Goal: Information Seeking & Learning: Find specific fact

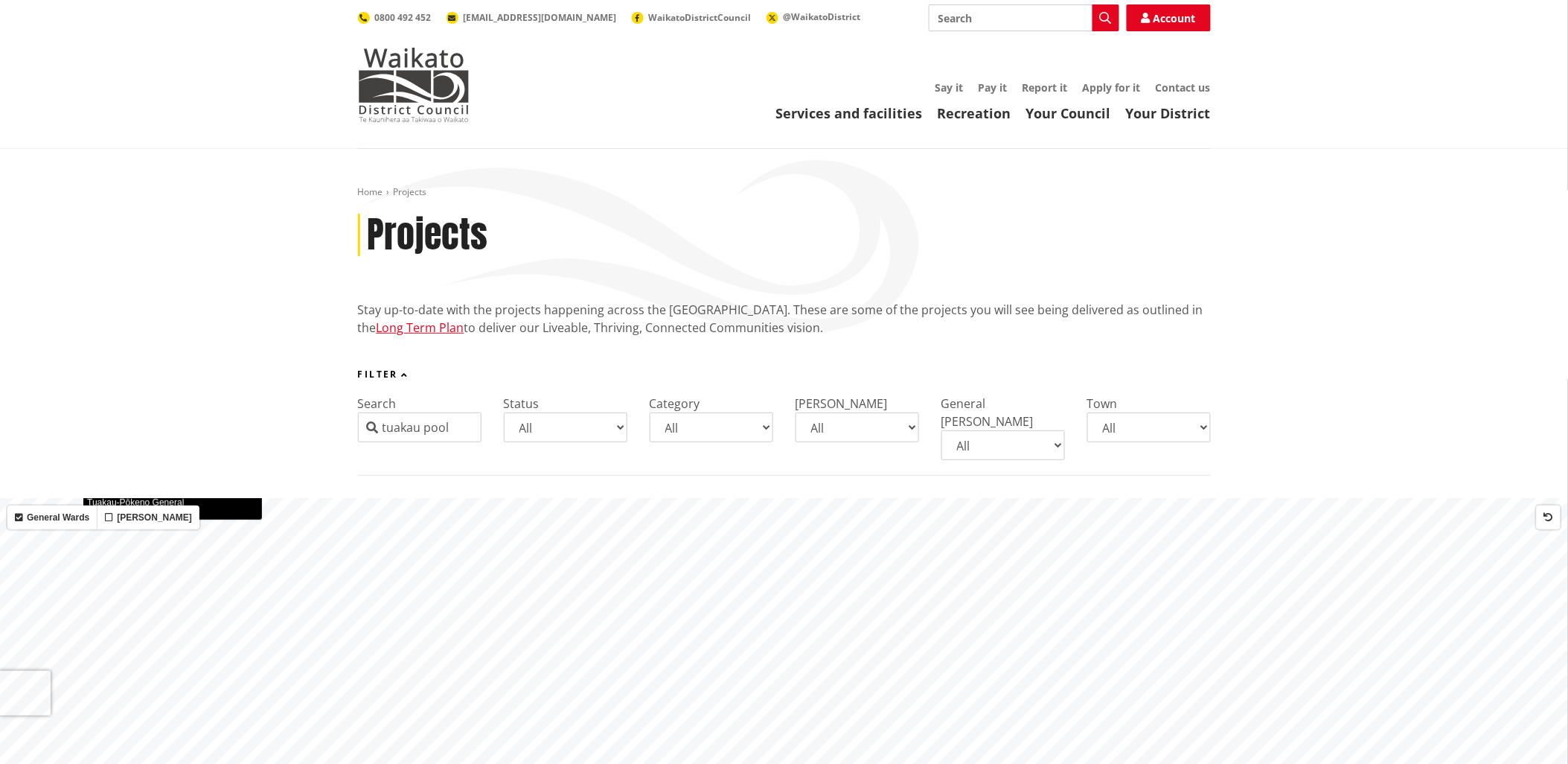
drag, startPoint x: 464, startPoint y: 427, endPoint x: 360, endPoint y: 418, distance: 104.4
click at [360, 418] on input "tuakau pool" at bounding box center [419, 427] width 124 height 30
drag, startPoint x: 434, startPoint y: 423, endPoint x: 358, endPoint y: 418, distance: 76.2
click at [358, 418] on input "wainui" at bounding box center [419, 427] width 124 height 30
type input "marae"
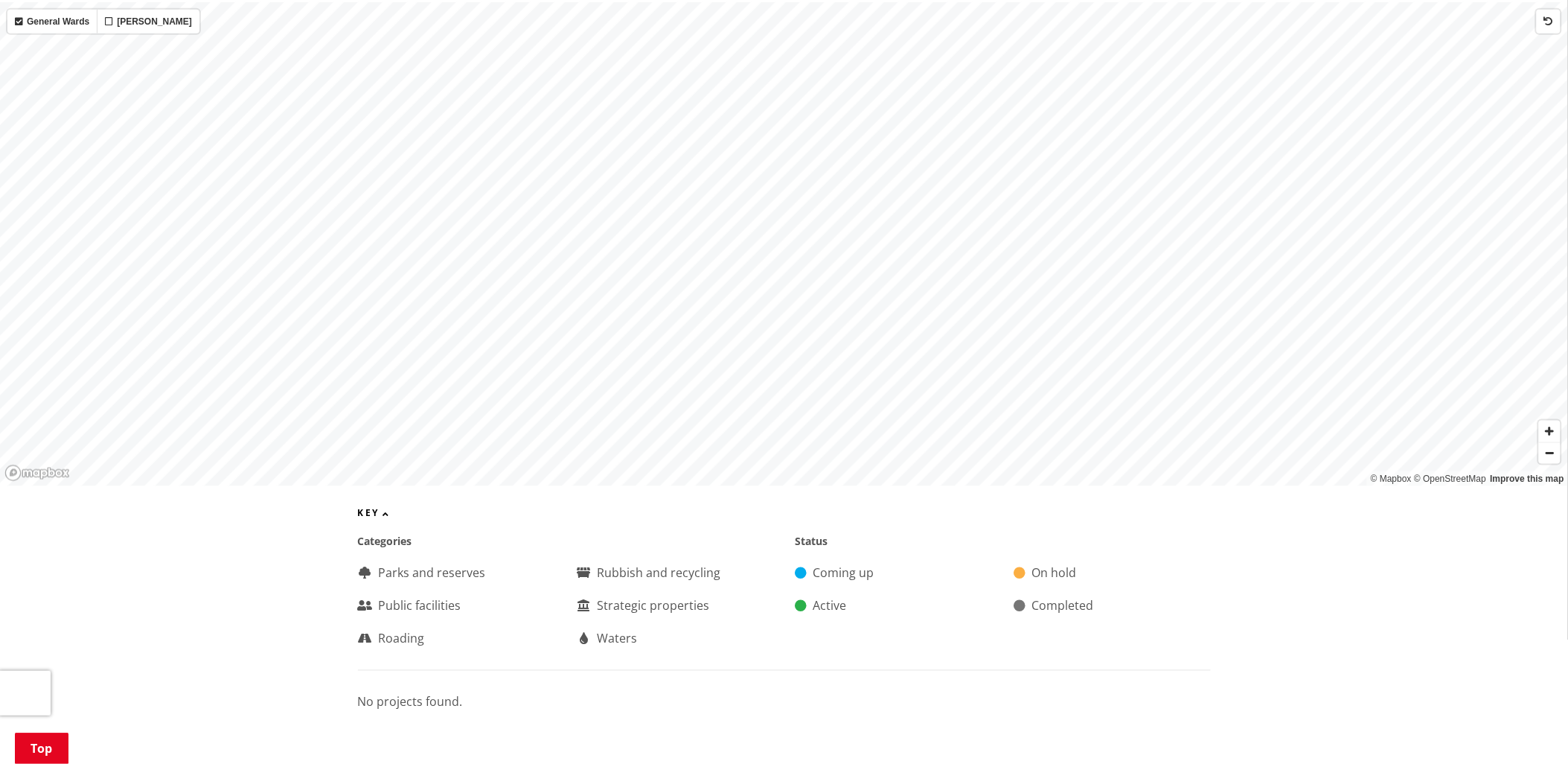
scroll to position [827, 0]
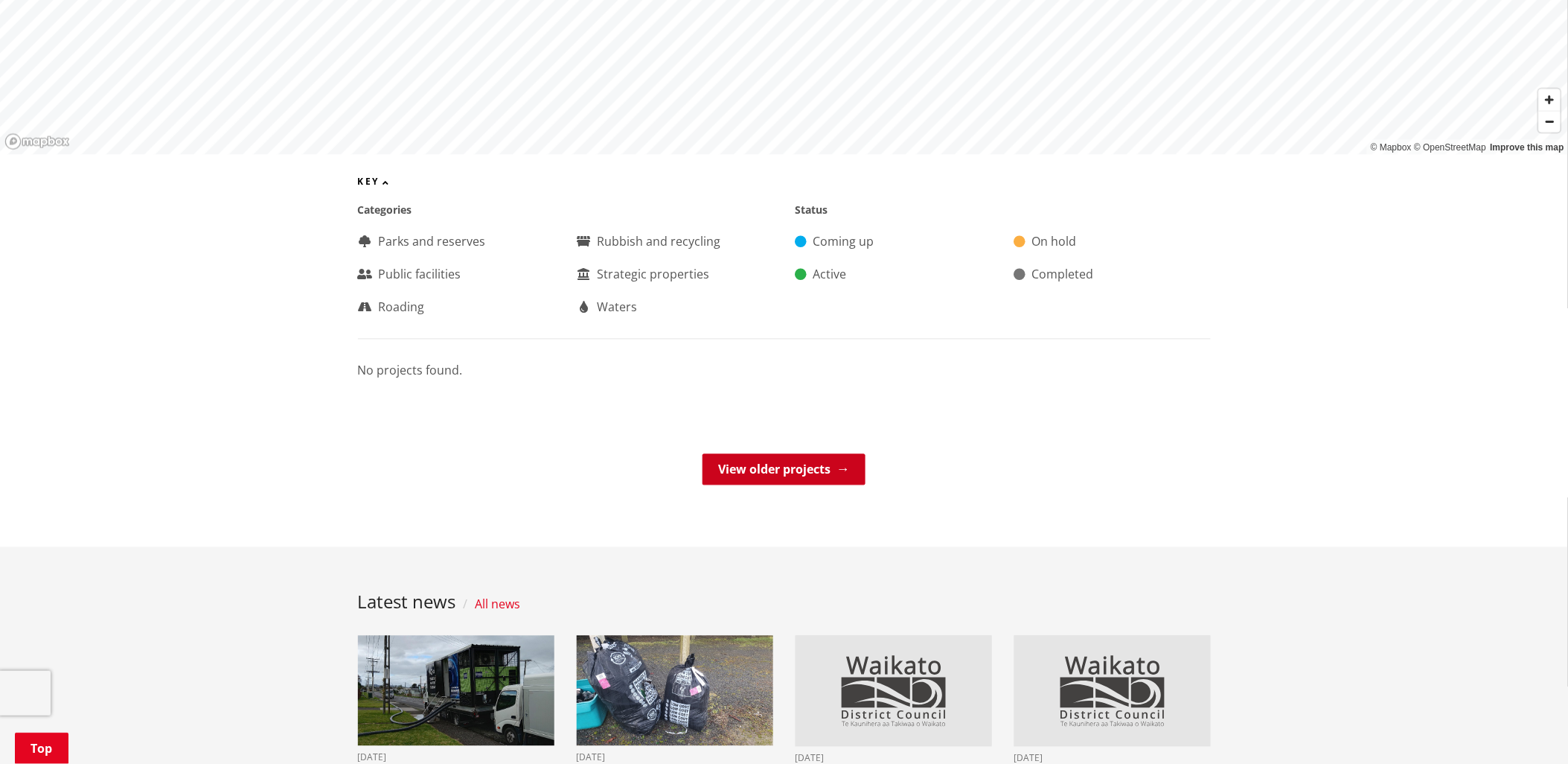
click at [766, 458] on link "View older projects" at bounding box center [784, 470] width 163 height 31
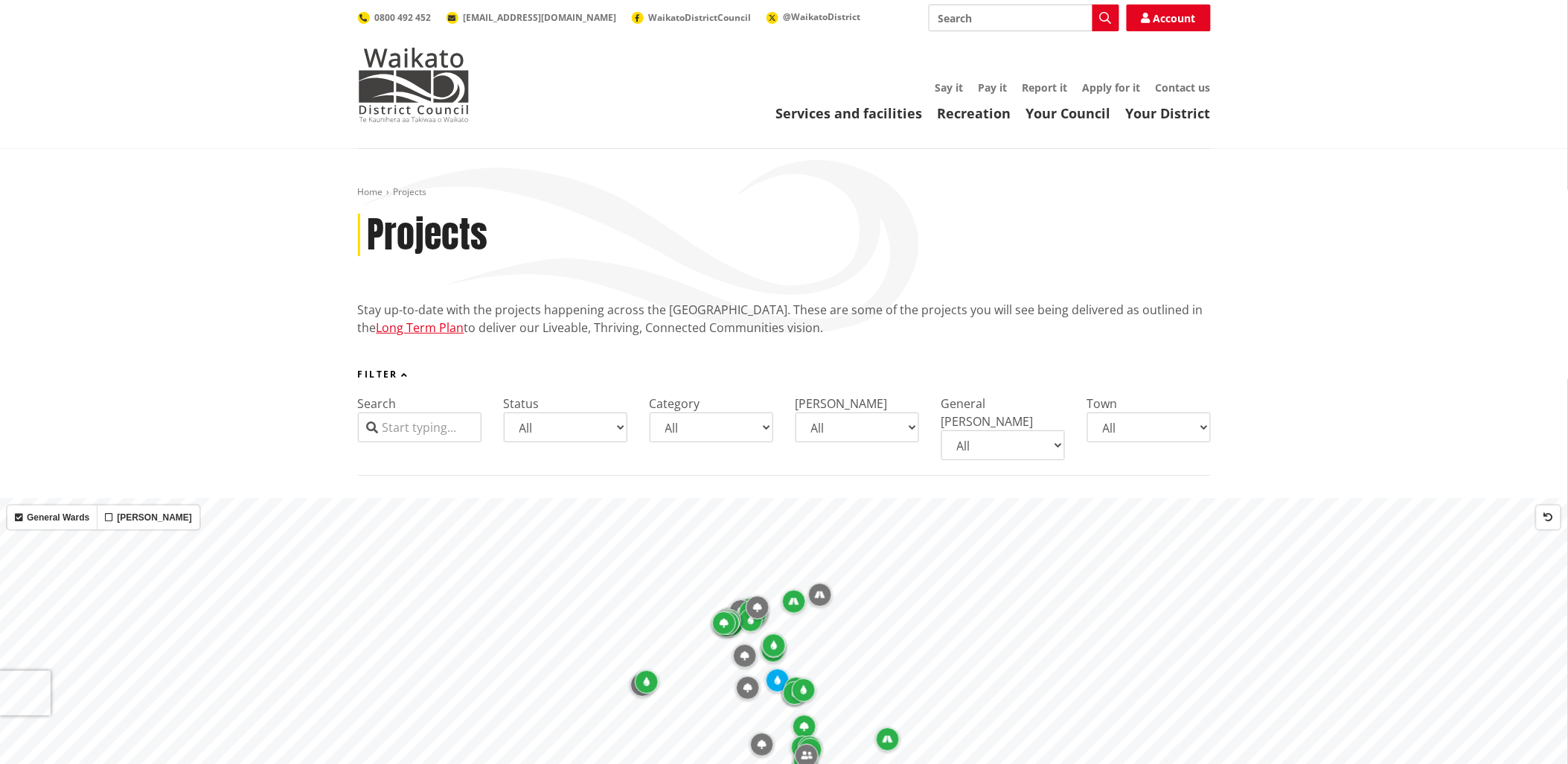
click at [430, 427] on input "Search" at bounding box center [419, 427] width 124 height 30
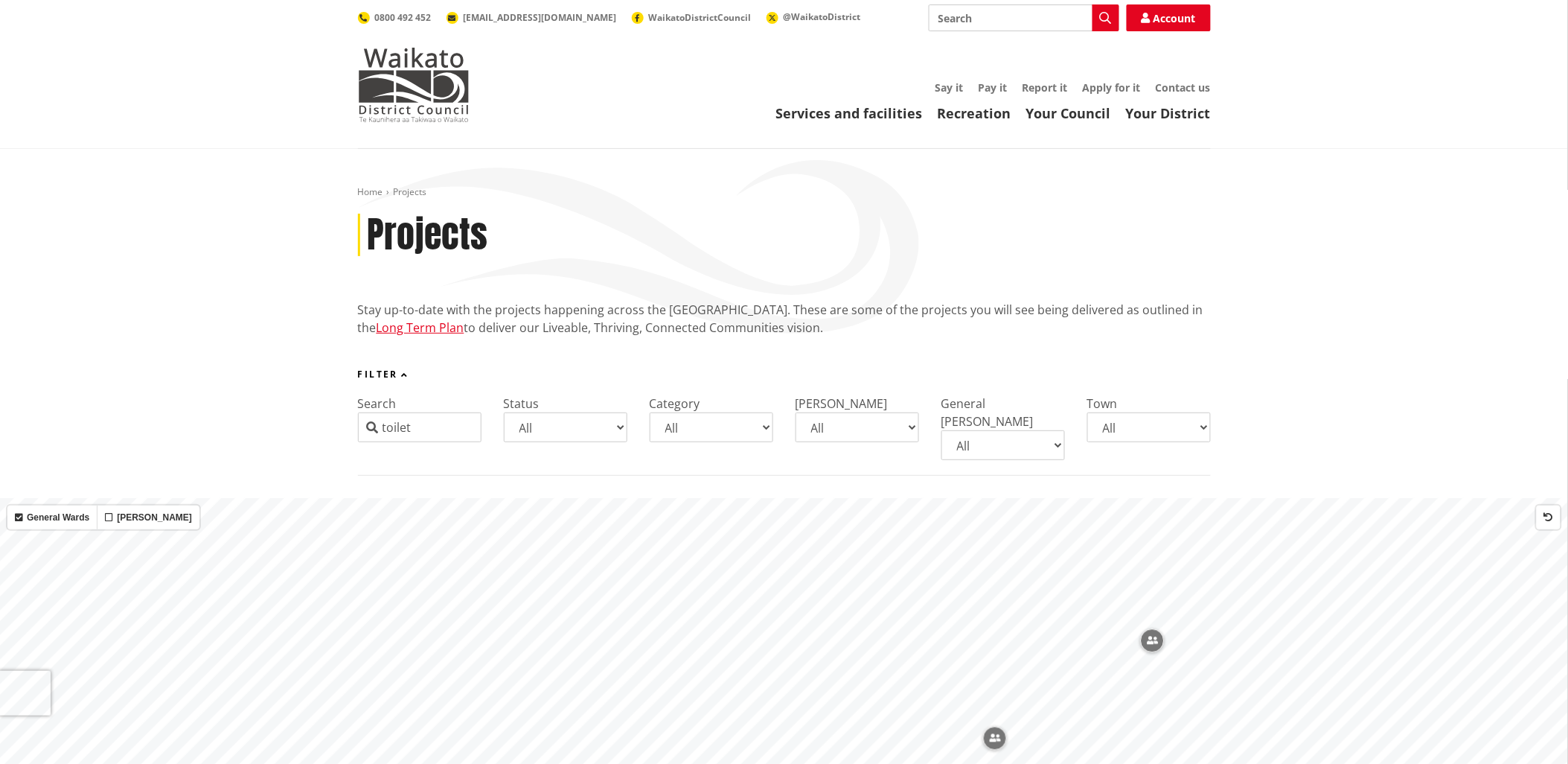
type input "toilet"
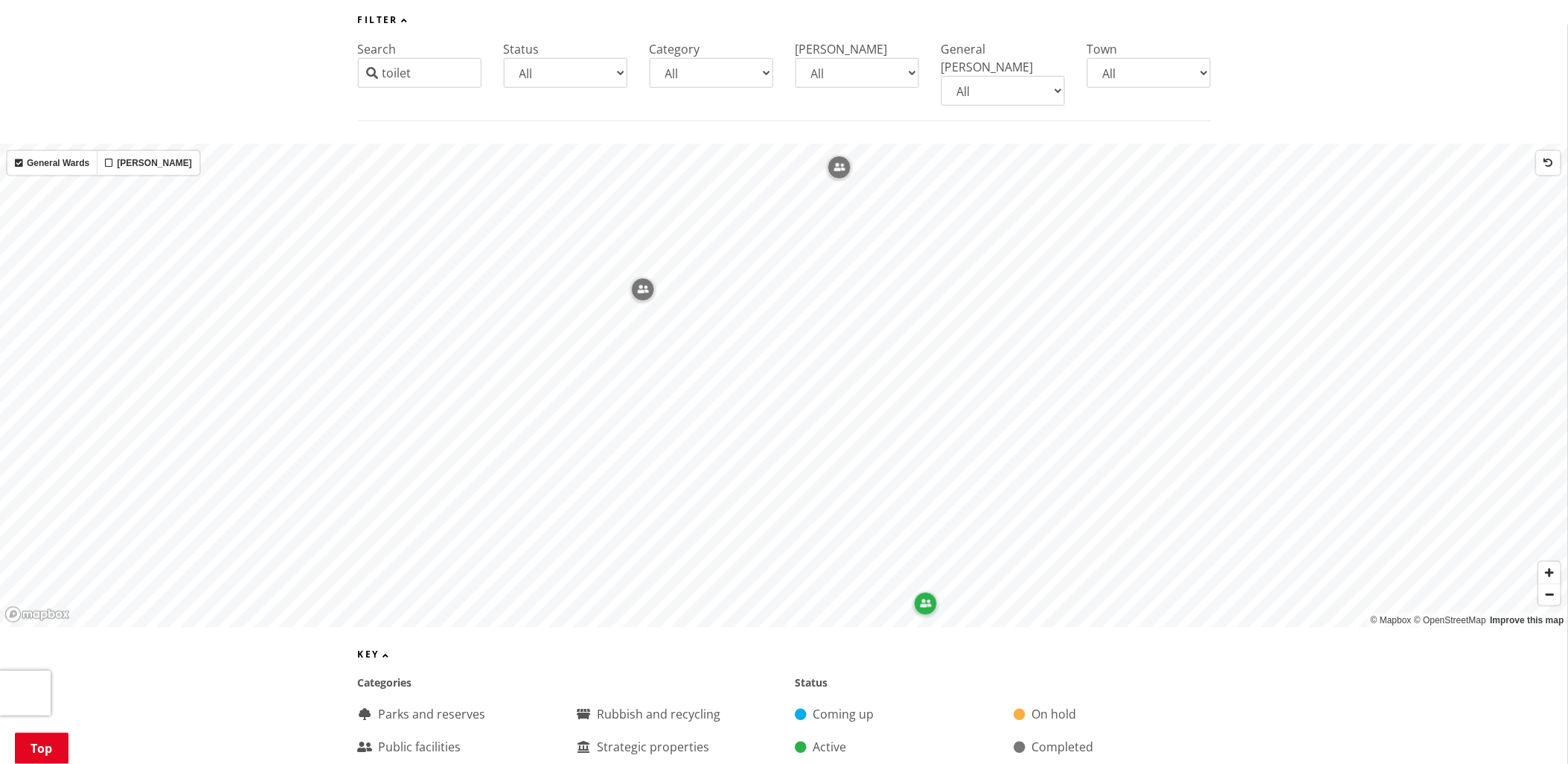
scroll to position [248, 0]
